Goal: Find contact information: Find contact information

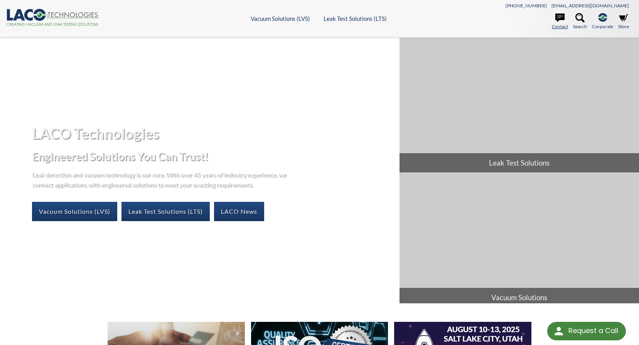
click at [560, 25] on link "Contact" at bounding box center [560, 21] width 16 height 17
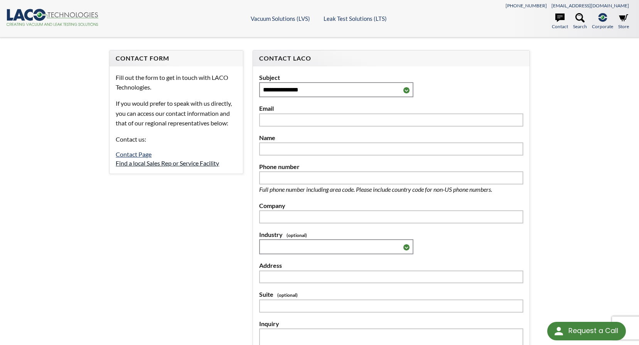
click at [195, 163] on link "Find a local Sales Rep or Service Facility" at bounding box center [167, 162] width 103 height 7
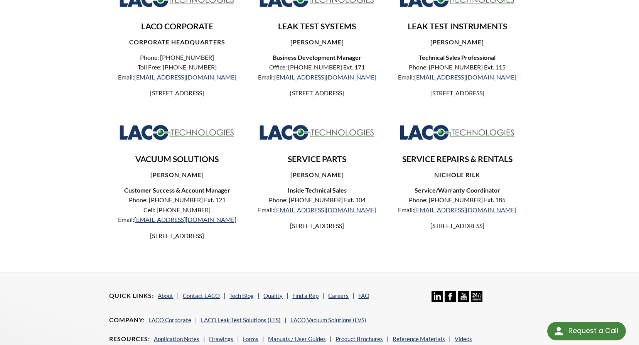
scroll to position [270, 0]
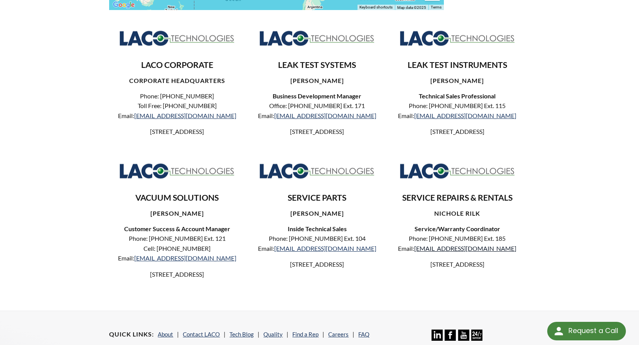
click at [473, 252] on link "repairs@lacotech.com" at bounding box center [465, 248] width 102 height 7
